Goal: Task Accomplishment & Management: Manage account settings

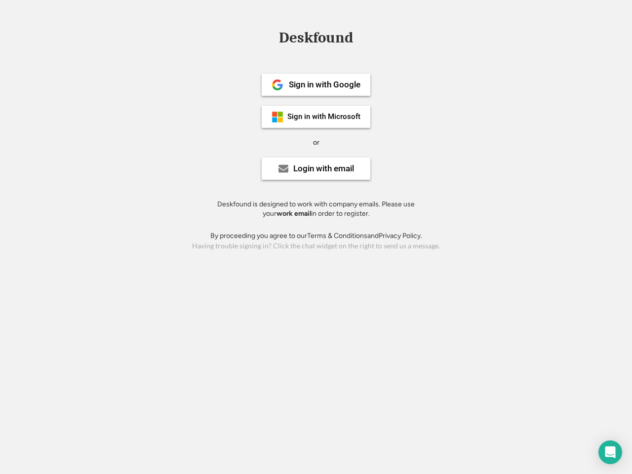
click at [316, 141] on div "or" at bounding box center [316, 143] width 6 height 10
click at [316, 39] on div "Deskfound" at bounding box center [316, 37] width 84 height 15
click at [270, 37] on div "Deskfound" at bounding box center [316, 39] width 632 height 19
click at [316, 39] on div "Deskfound" at bounding box center [316, 37] width 84 height 15
click at [316, 142] on div "or" at bounding box center [316, 143] width 6 height 10
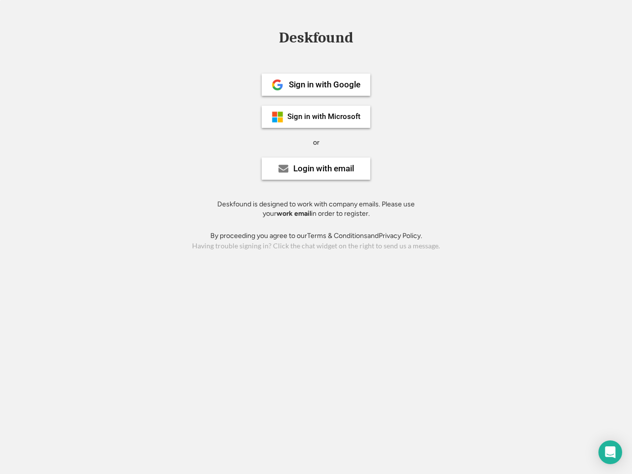
click at [316, 84] on div "Sign in with Google" at bounding box center [325, 84] width 72 height 8
click at [324, 84] on div "Sign in with Google" at bounding box center [325, 84] width 72 height 8
click at [277, 85] on img at bounding box center [277, 85] width 12 height 12
click at [316, 116] on div "Sign in with Microsoft" at bounding box center [323, 116] width 73 height 7
click at [324, 116] on div "Sign in with Microsoft" at bounding box center [323, 116] width 73 height 7
